Goal: Transaction & Acquisition: Purchase product/service

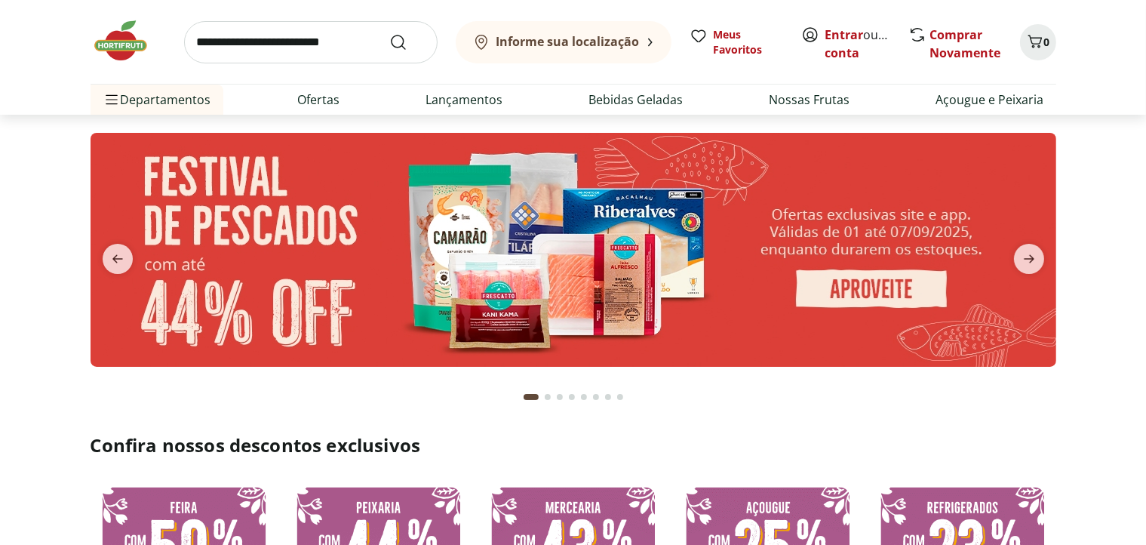
click at [641, 40] on button "Informe sua localização" at bounding box center [564, 42] width 216 height 42
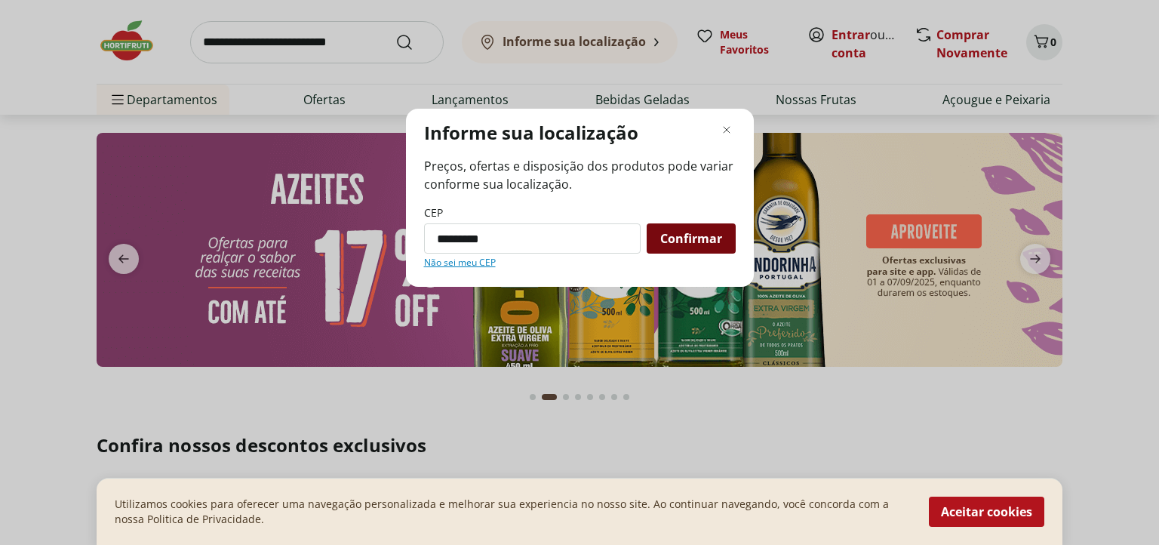
type input "*********"
click at [709, 238] on span "Confirmar" at bounding box center [691, 238] width 62 height 12
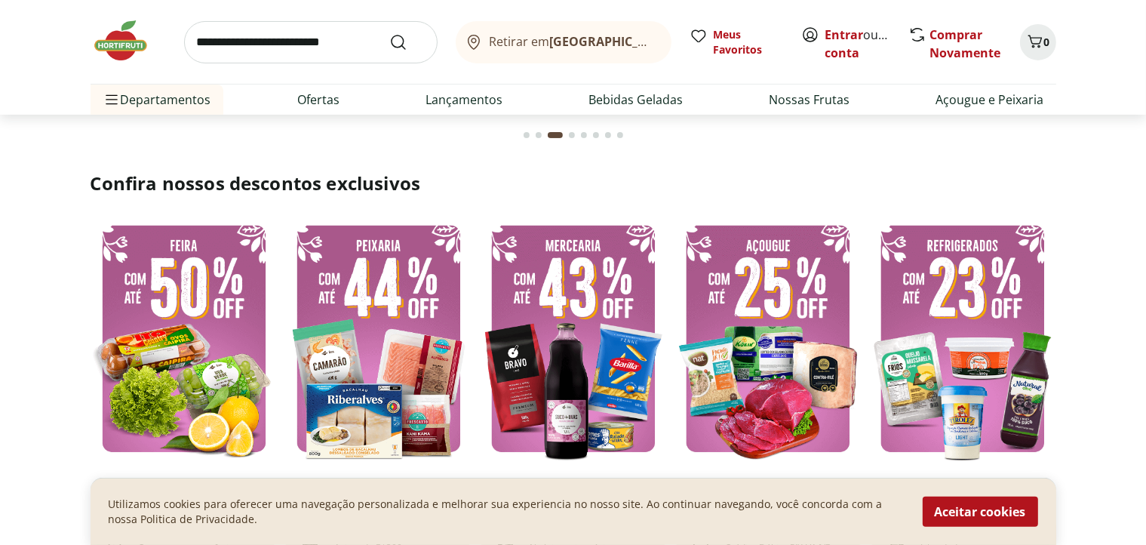
scroll to position [352, 0]
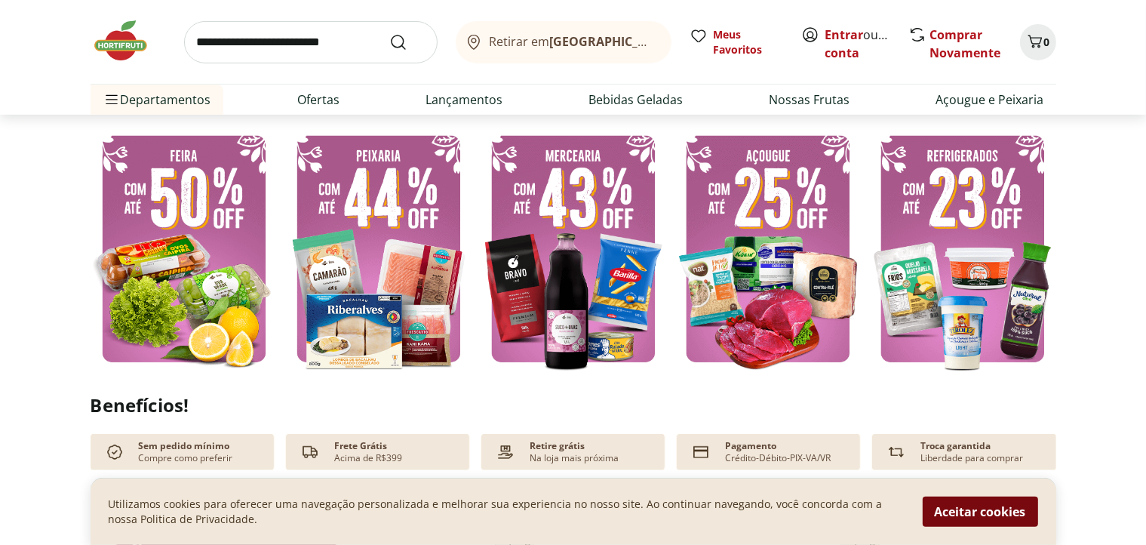
click at [987, 509] on button "Aceitar cookies" at bounding box center [980, 512] width 115 height 30
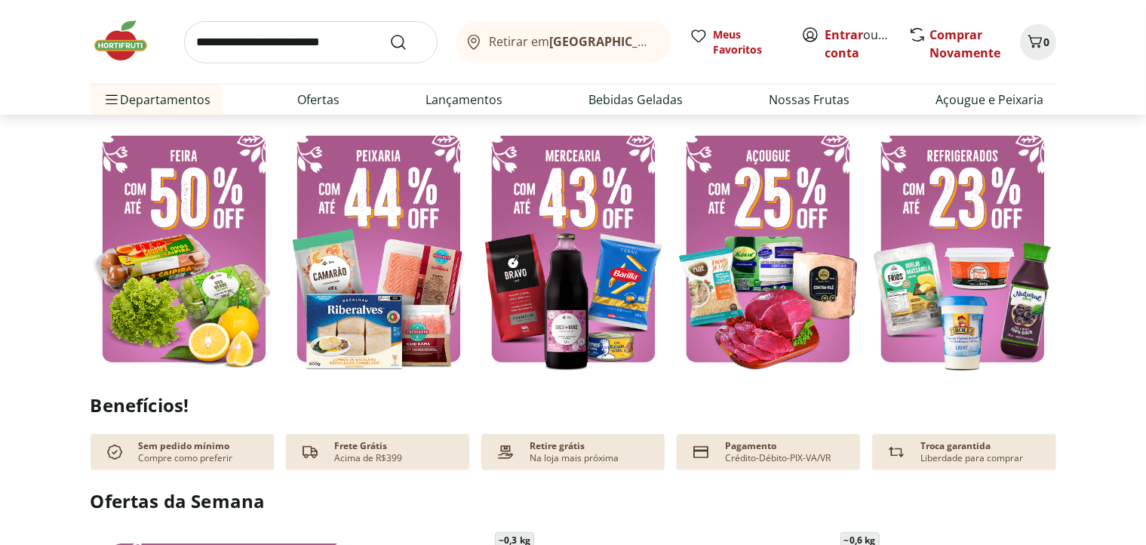
click at [183, 228] on img at bounding box center [184, 249] width 187 height 250
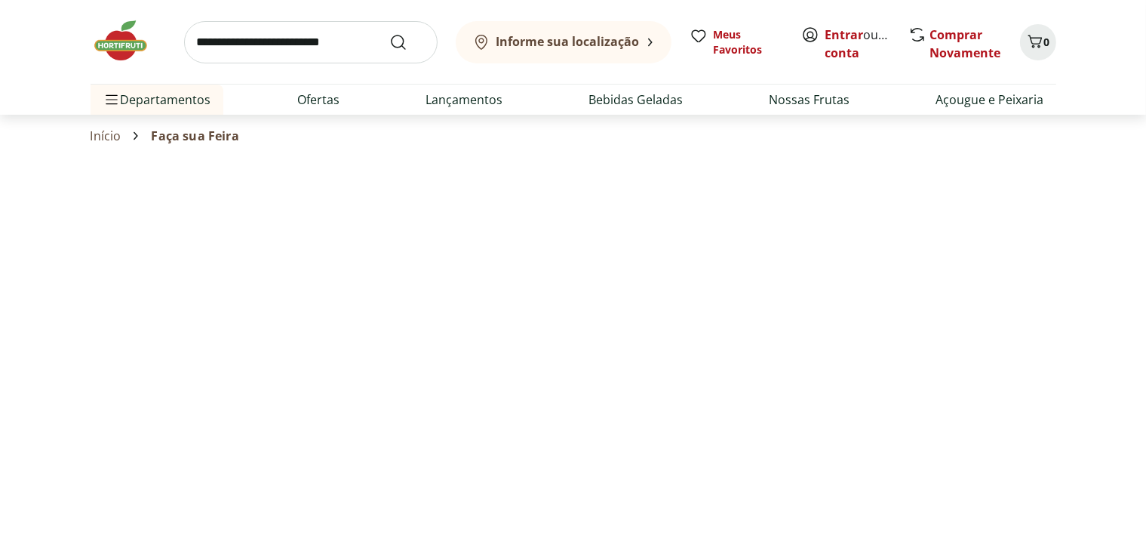
select select "**********"
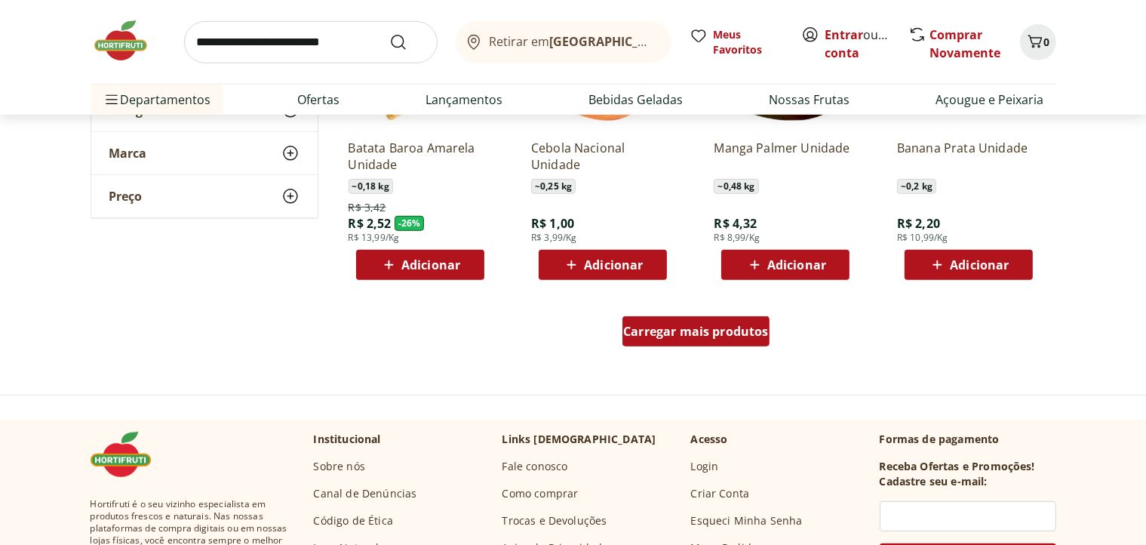
scroll to position [905, 0]
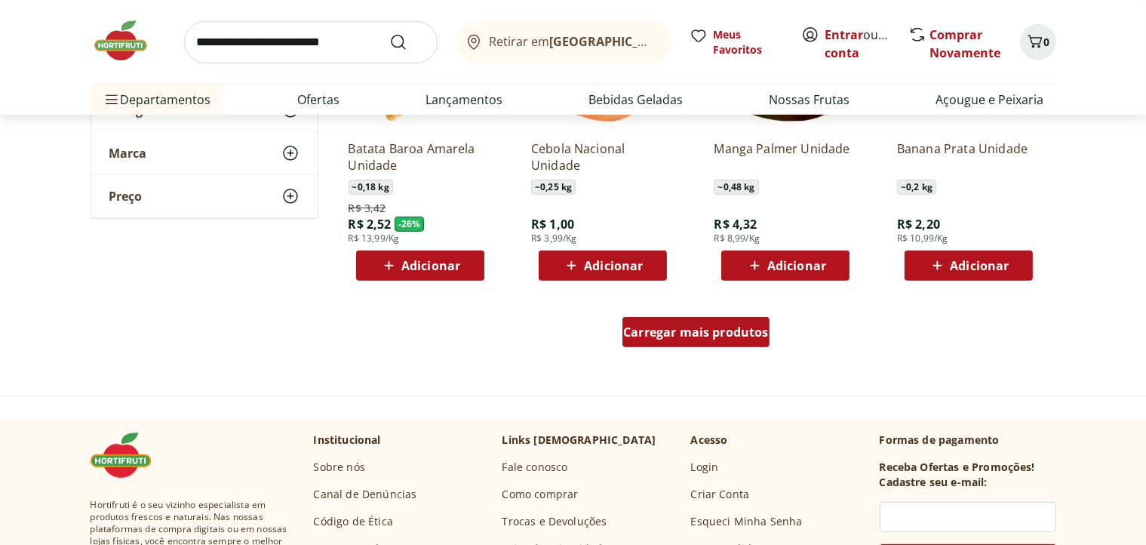
click at [718, 345] on div "Carregar mais produtos" at bounding box center [696, 332] width 147 height 30
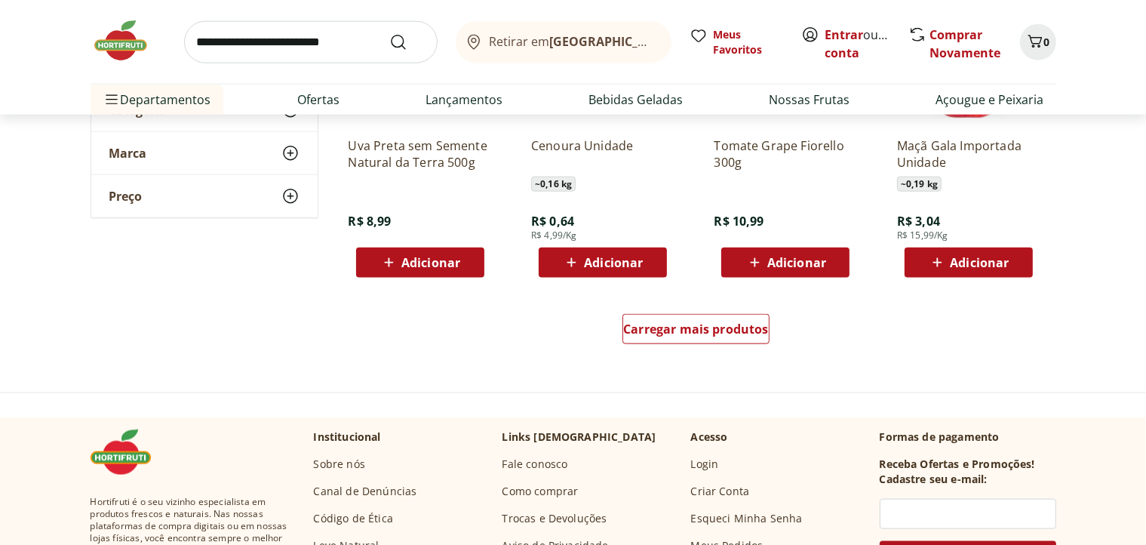
scroll to position [1911, 0]
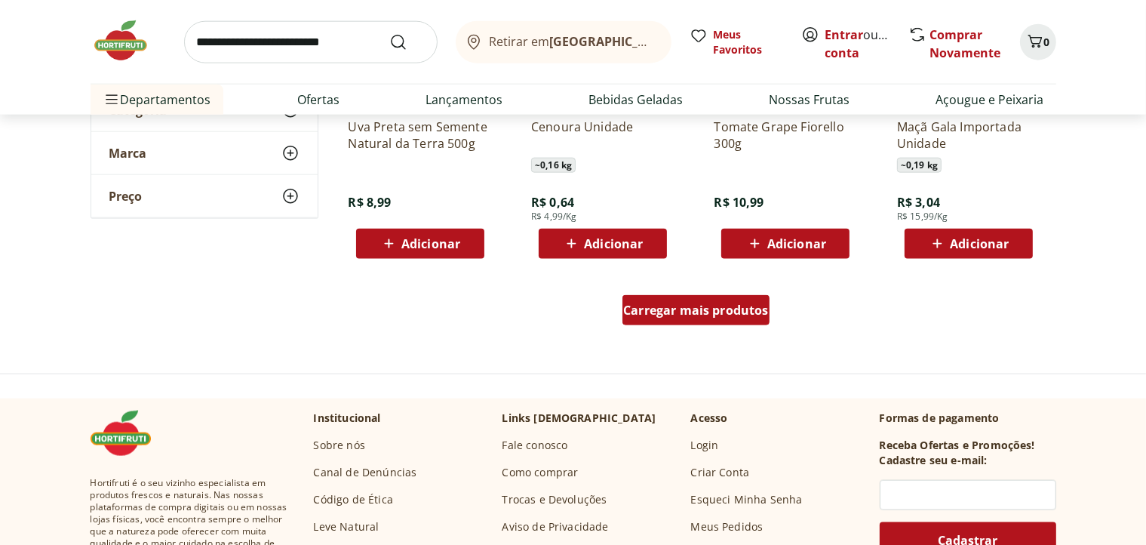
click at [704, 316] on span "Carregar mais produtos" at bounding box center [696, 310] width 146 height 12
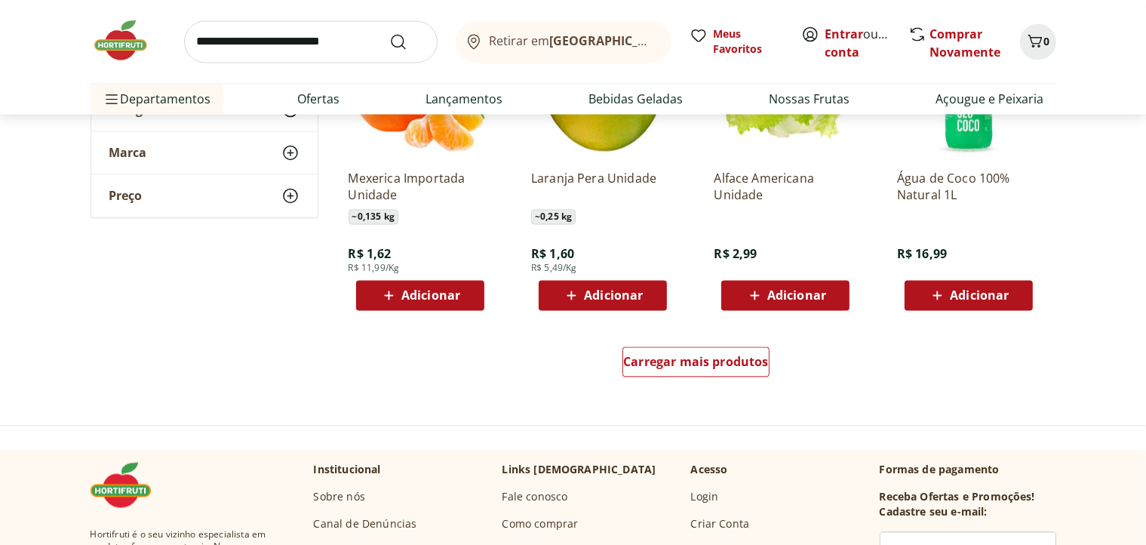
scroll to position [2867, 0]
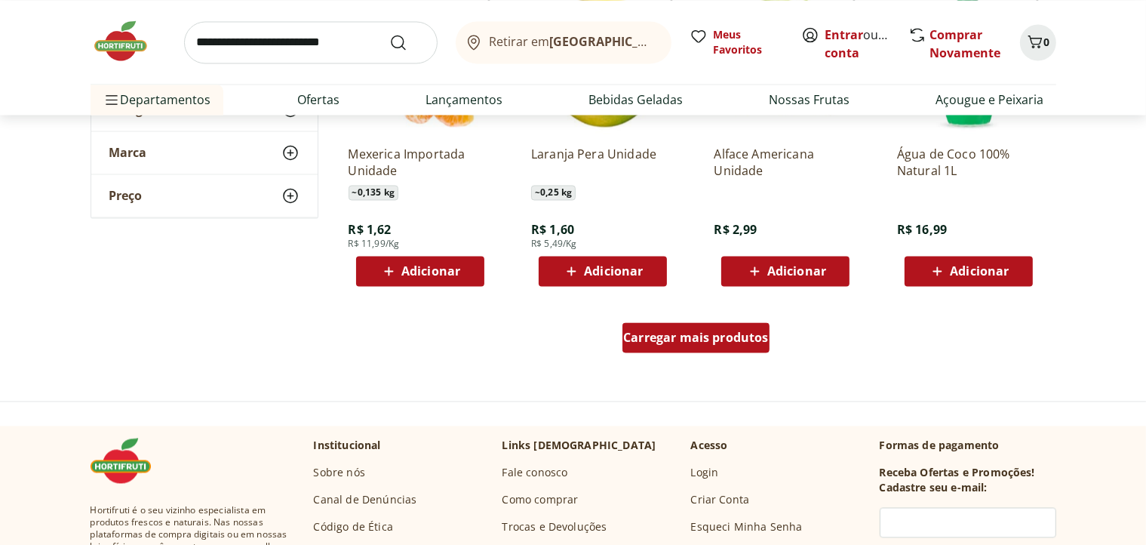
click at [734, 342] on span "Carregar mais produtos" at bounding box center [696, 338] width 146 height 12
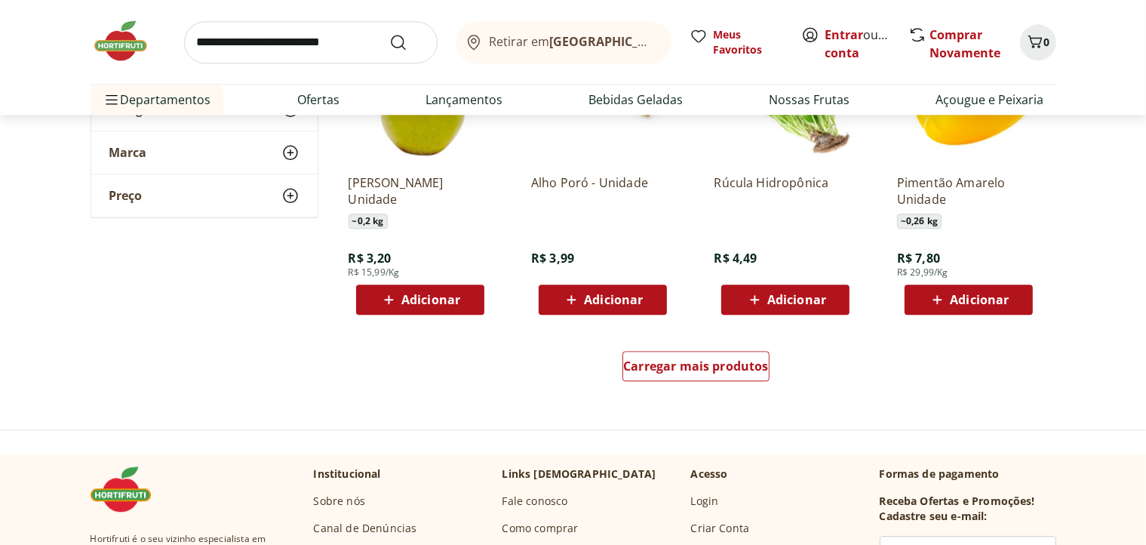
scroll to position [3924, 0]
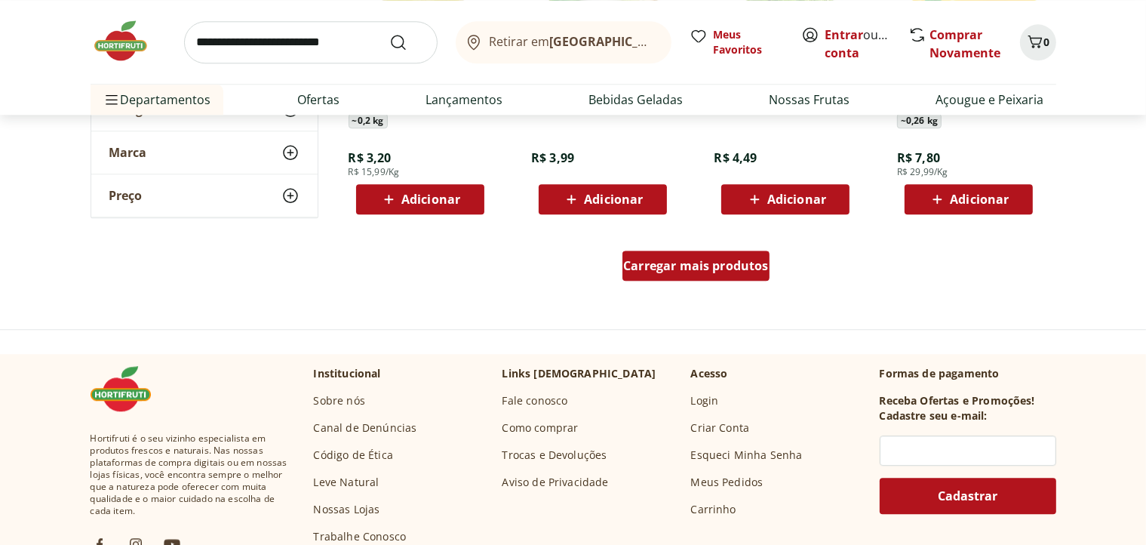
click at [706, 268] on span "Carregar mais produtos" at bounding box center [696, 266] width 146 height 12
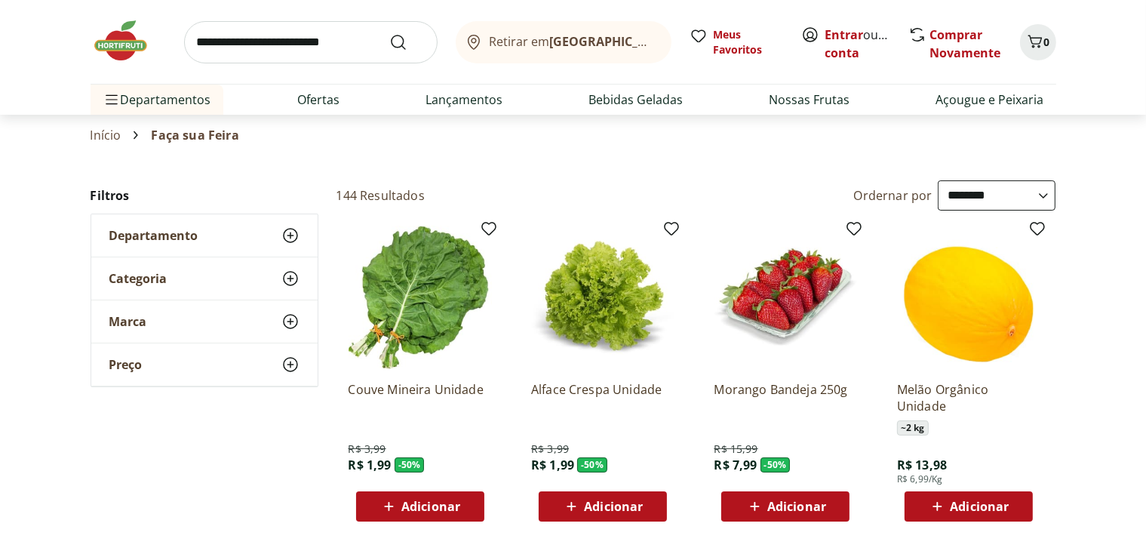
scroll to position [0, 0]
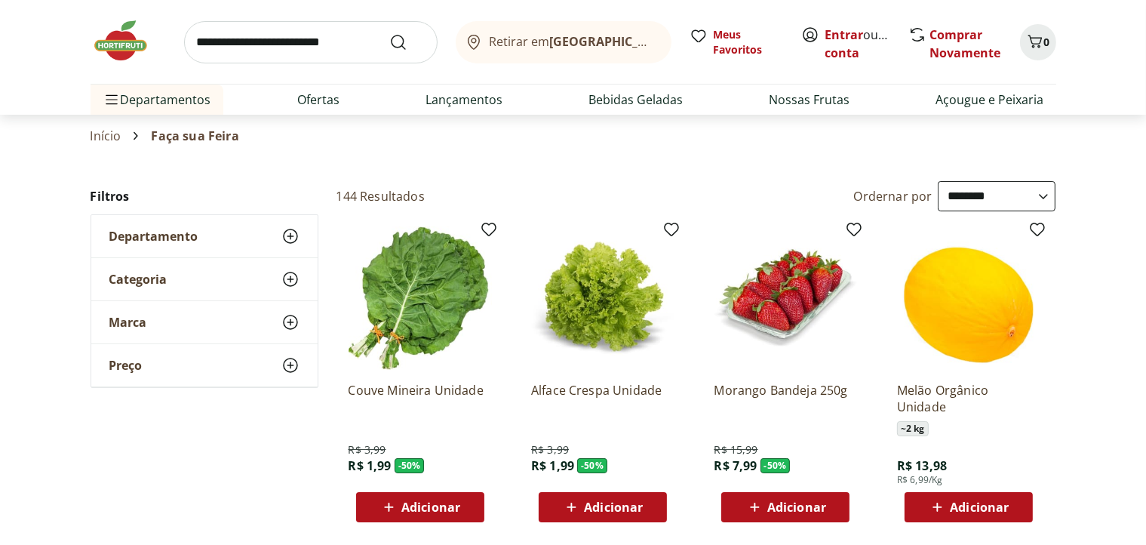
click at [292, 237] on icon at bounding box center [290, 236] width 18 height 18
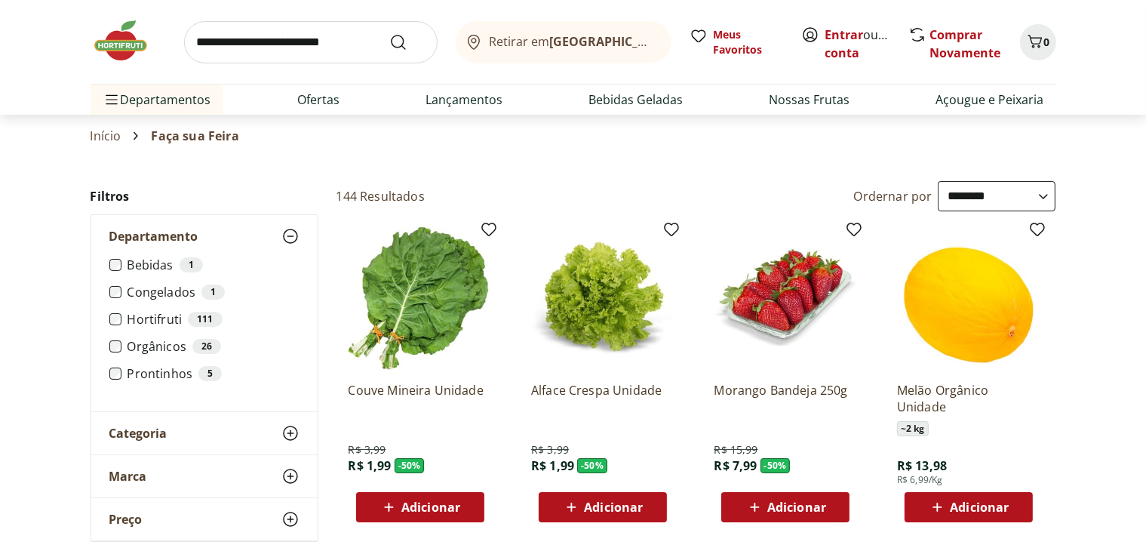
click at [292, 237] on icon at bounding box center [290, 236] width 18 height 18
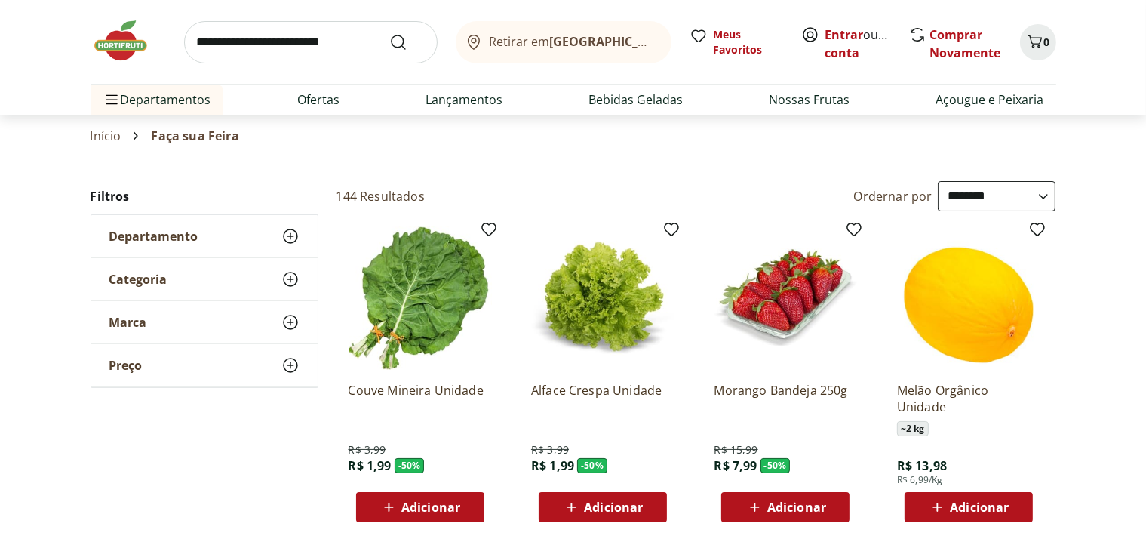
click at [292, 237] on icon at bounding box center [290, 236] width 18 height 18
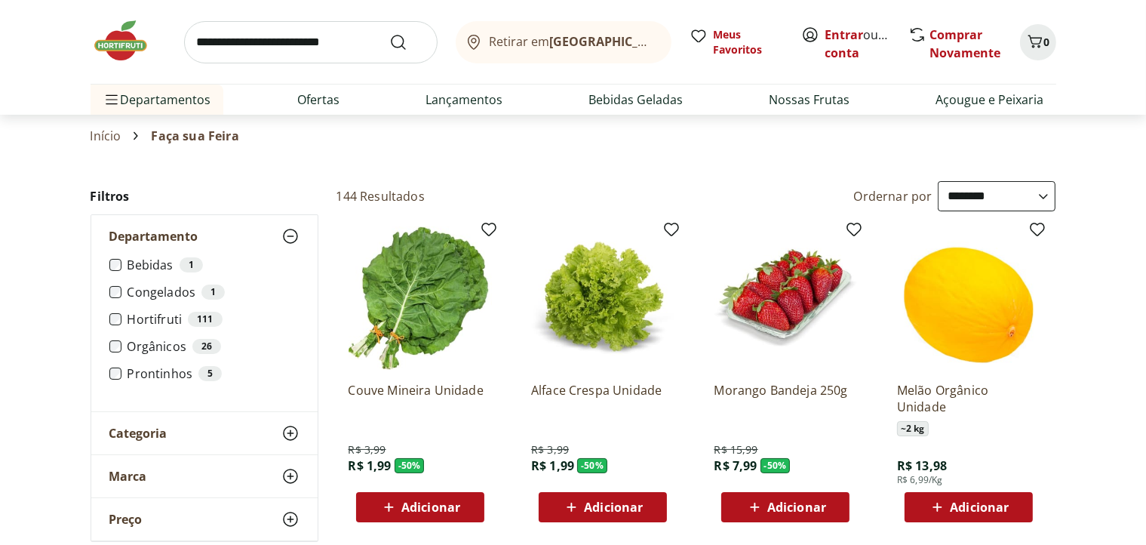
click at [159, 370] on label "Prontinhos 5" at bounding box center [214, 373] width 172 height 15
